Goal: Use online tool/utility

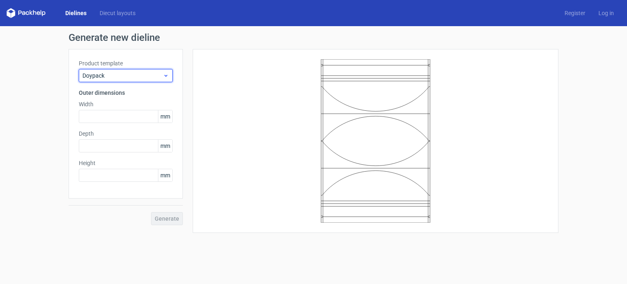
click at [160, 73] on span "Doypack" at bounding box center [122, 75] width 80 height 8
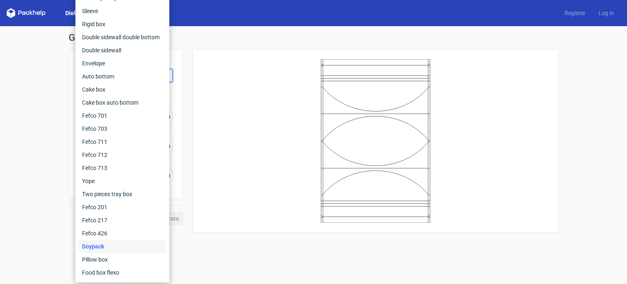
click at [228, 71] on div at bounding box center [375, 140] width 345 height 163
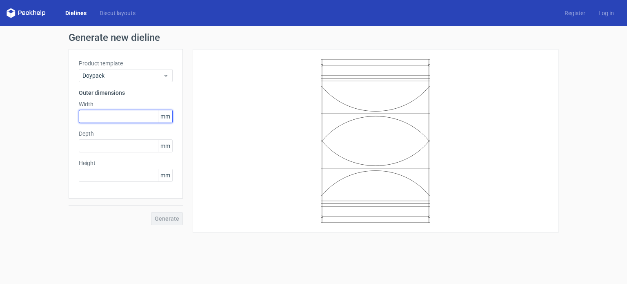
click at [98, 112] on input "text" at bounding box center [126, 116] width 94 height 13
click at [93, 113] on input "4" at bounding box center [126, 116] width 94 height 13
click at [93, 114] on input "4" at bounding box center [126, 116] width 94 height 13
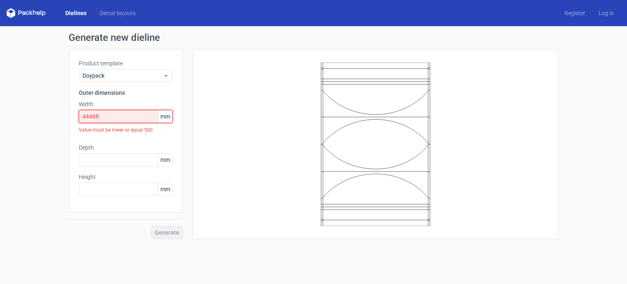
click at [86, 116] on input "44488" at bounding box center [126, 116] width 94 height 13
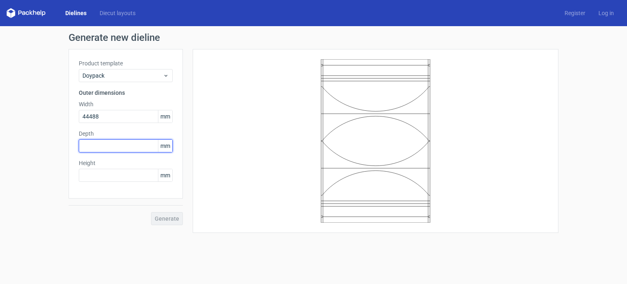
click at [101, 144] on div "Depth mm" at bounding box center [126, 140] width 94 height 23
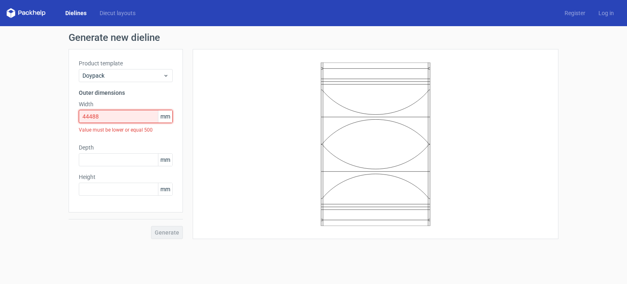
click at [134, 115] on input "44488" at bounding box center [126, 116] width 94 height 13
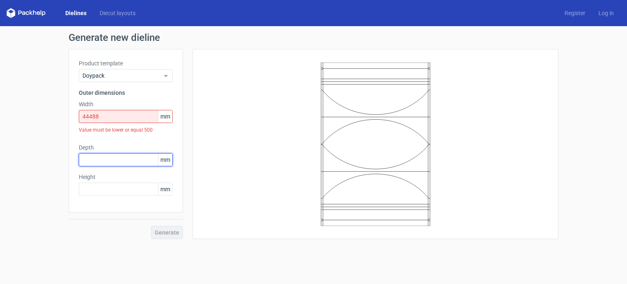
click at [134, 153] on input "text" at bounding box center [126, 159] width 94 height 13
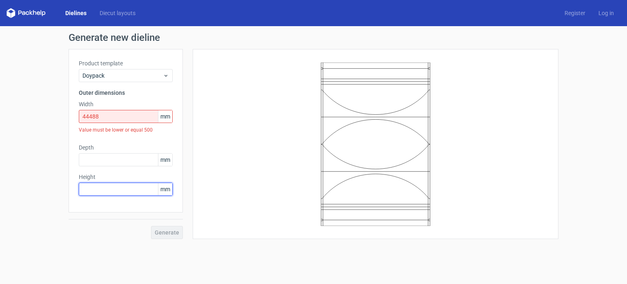
click at [123, 187] on input "text" at bounding box center [126, 188] width 94 height 13
click at [113, 119] on input "44488" at bounding box center [126, 116] width 94 height 13
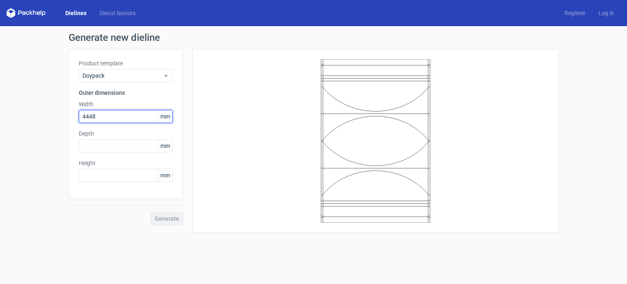
type input "44488"
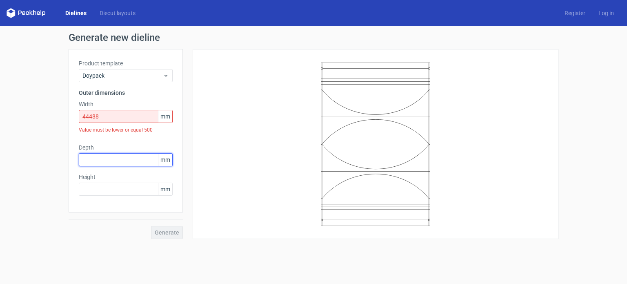
click at [115, 146] on div "Depth mm" at bounding box center [126, 154] width 94 height 23
type input "19685"
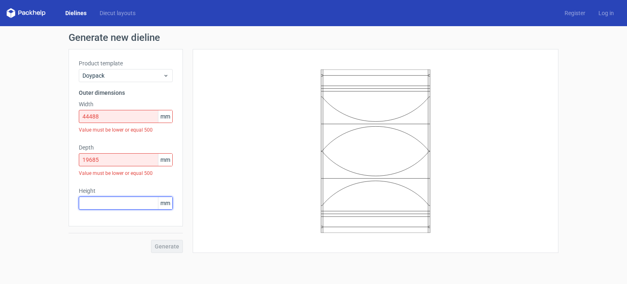
click at [94, 201] on input "text" at bounding box center [126, 202] width 94 height 13
type input "74016"
click at [184, 215] on div at bounding box center [370, 151] width 375 height 204
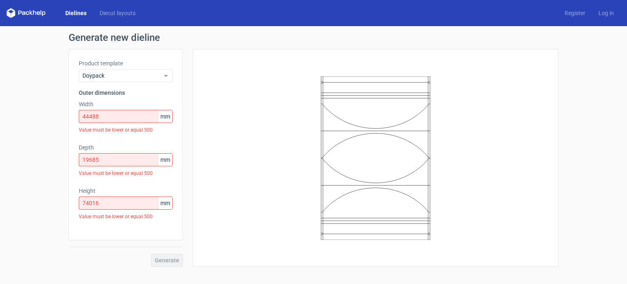
click at [167, 259] on div "Generate" at bounding box center [126, 253] width 114 height 27
click at [167, 260] on div "Generate" at bounding box center [126, 253] width 114 height 27
click at [167, 117] on span "mm" at bounding box center [165, 116] width 14 height 12
click at [168, 117] on span "mm" at bounding box center [165, 116] width 14 height 12
click at [165, 74] on icon at bounding box center [166, 75] width 6 height 7
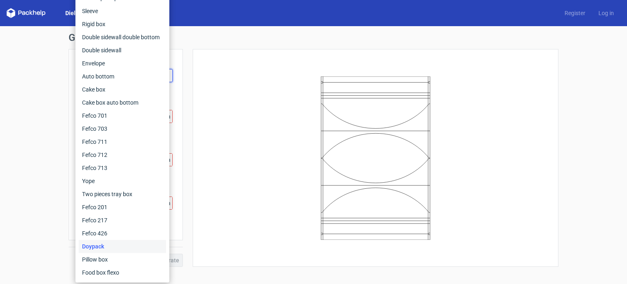
click at [216, 77] on div at bounding box center [375, 157] width 345 height 197
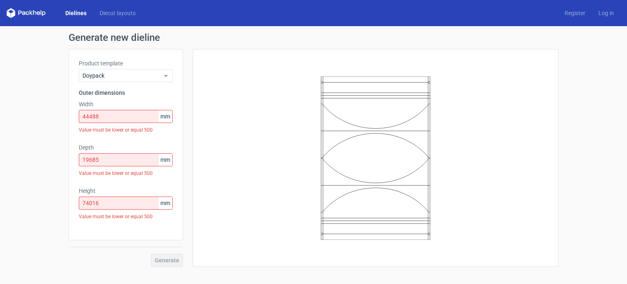
click at [165, 192] on label "Height" at bounding box center [126, 191] width 94 height 8
click at [163, 202] on span "mm" at bounding box center [165, 203] width 14 height 12
click at [167, 222] on div "Value must be lower or equal 500" at bounding box center [126, 216] width 94 height 14
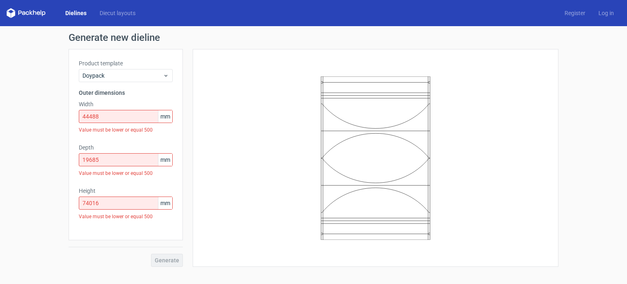
click at [164, 231] on div "Product template Doypack Outer dimensions Width 44488 mm Value must be lower or…" at bounding box center [126, 144] width 114 height 191
